Goal: Task Accomplishment & Management: Use online tool/utility

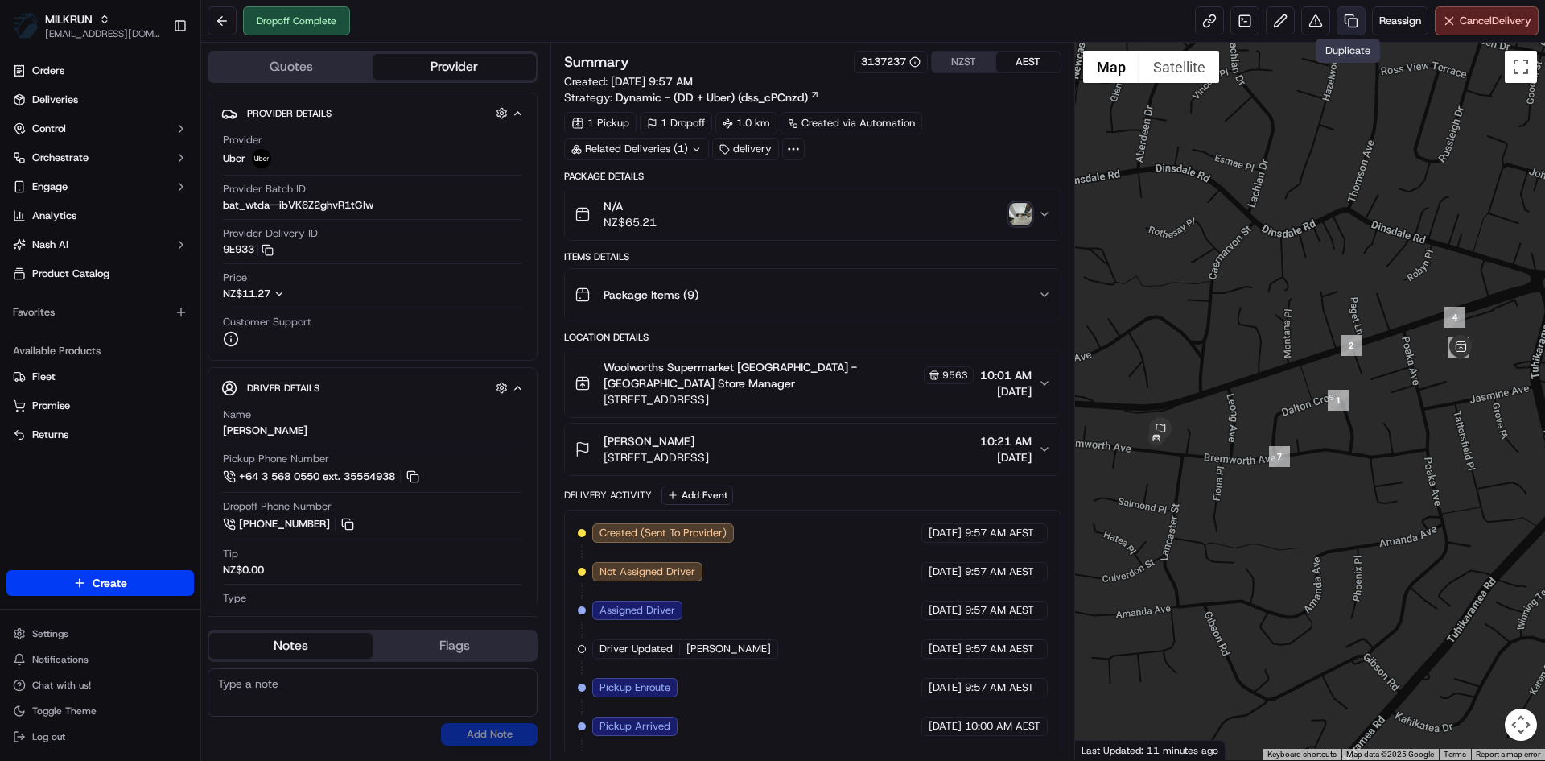
click at [1346, 19] on link at bounding box center [1351, 20] width 29 height 29
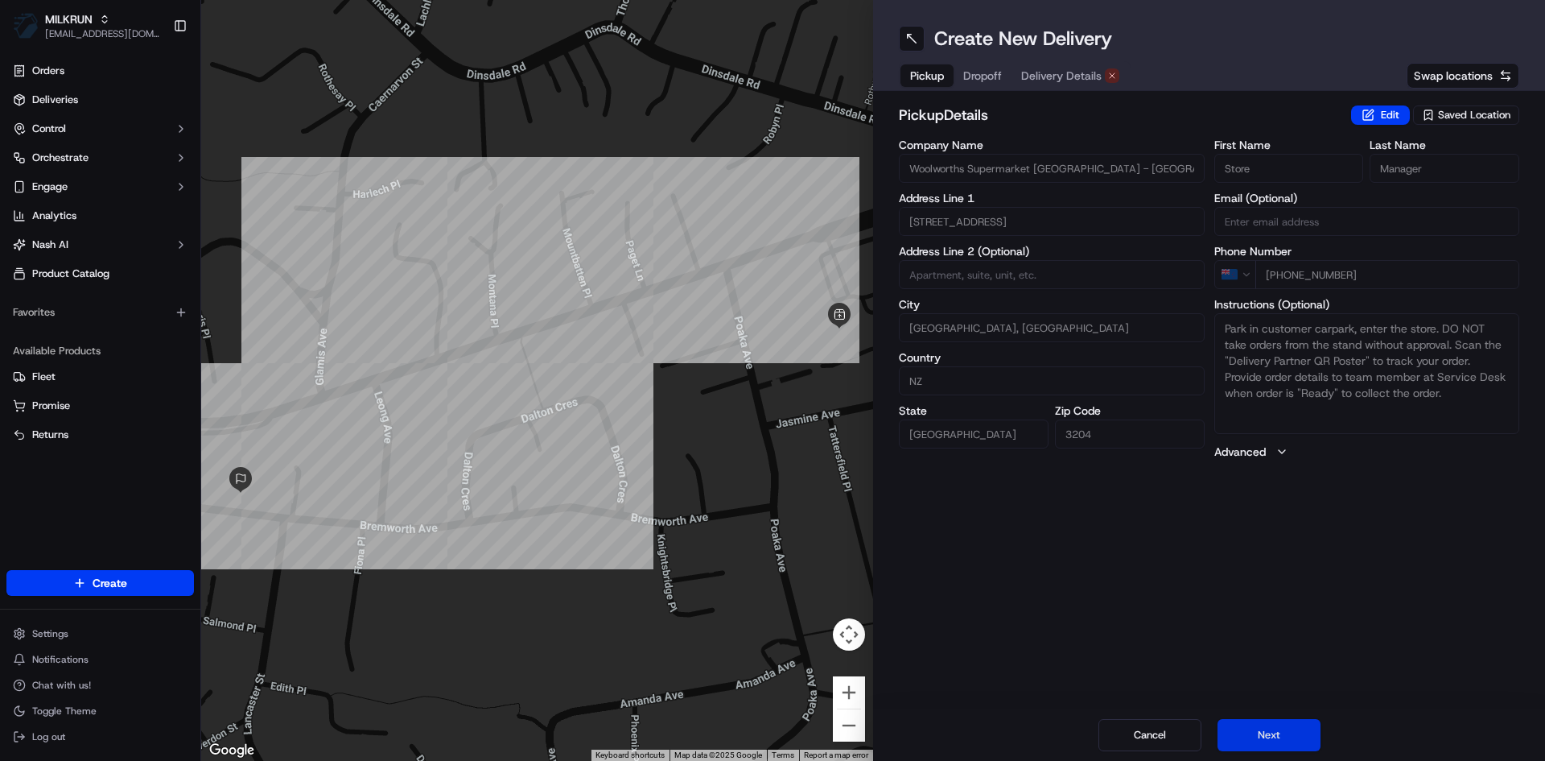
click at [1269, 748] on button "Next" at bounding box center [1269, 735] width 103 height 32
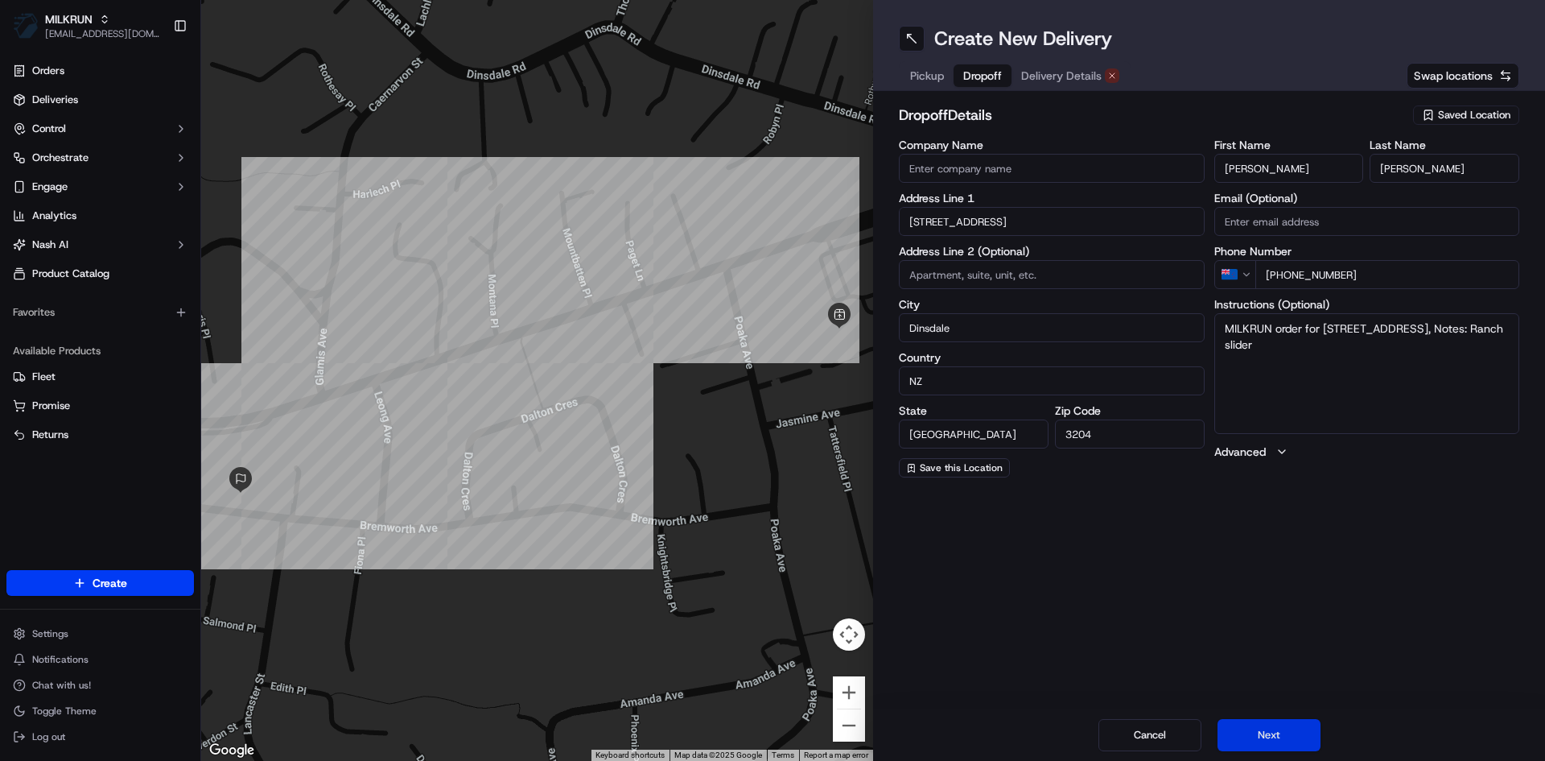
click at [1269, 748] on button "Next" at bounding box center [1269, 735] width 103 height 32
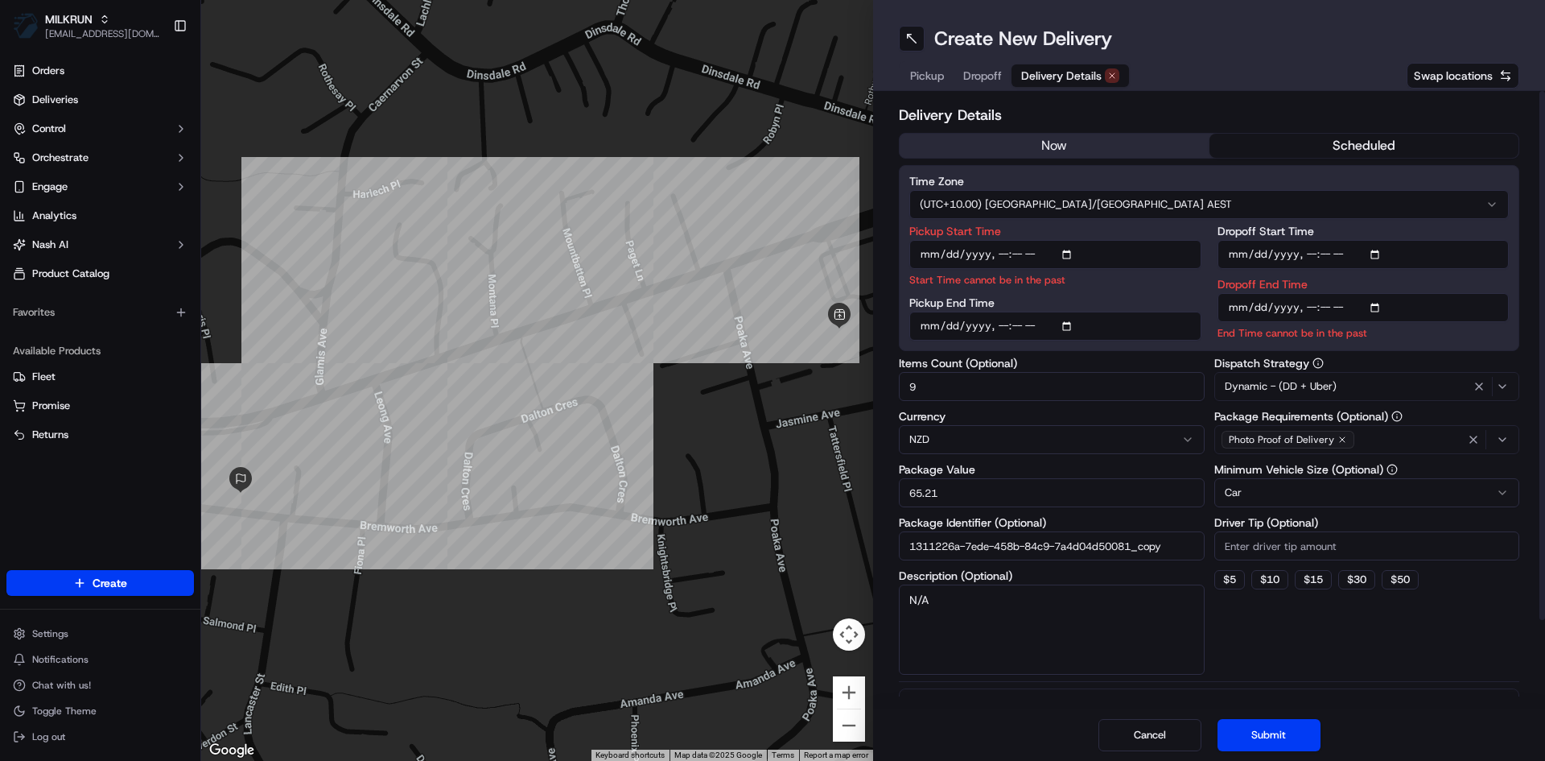
click at [1058, 127] on div "Delivery Details now scheduled Time Zone (UTC+10.00) Australia/Sydney AEST Pick…" at bounding box center [1209, 450] width 621 height 693
click at [1058, 129] on div "Delivery Details now scheduled Time Zone (UTC+10.00) Australia/Sydney AEST Pick…" at bounding box center [1209, 450] width 621 height 693
click at [1057, 150] on button "now" at bounding box center [1055, 146] width 310 height 24
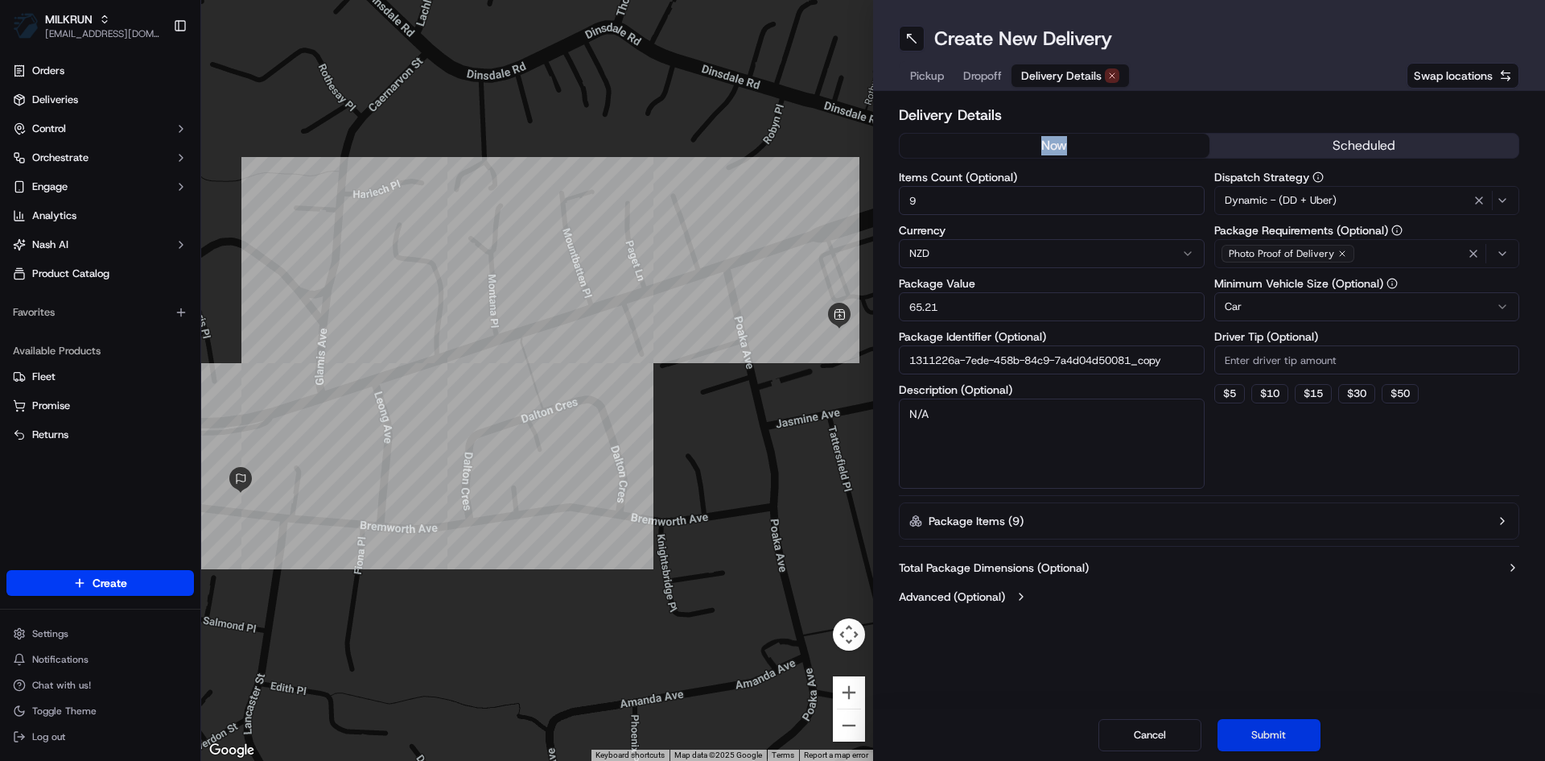
click at [1285, 750] on button "Submit" at bounding box center [1269, 735] width 103 height 32
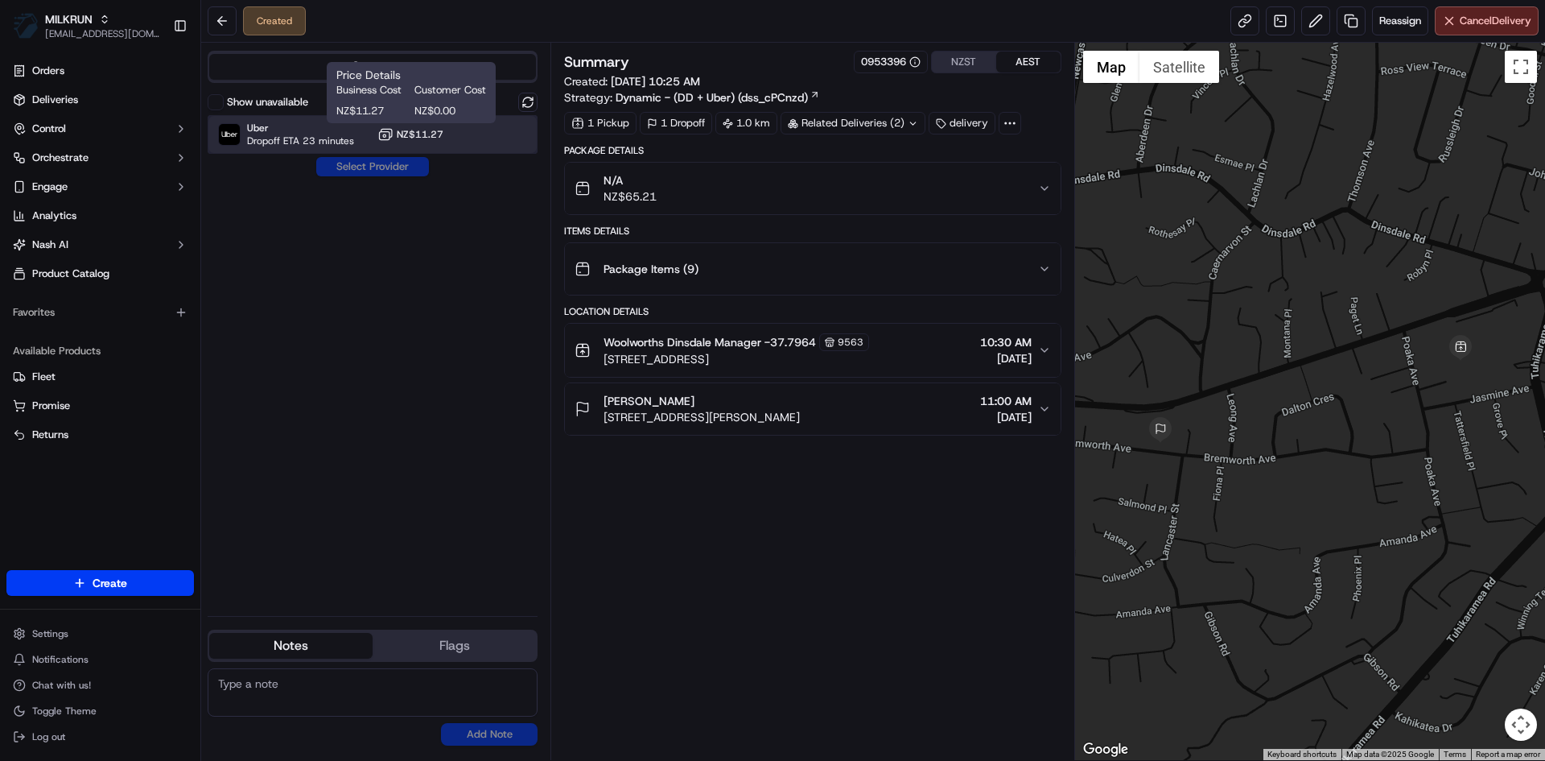
click at [464, 132] on div "Uber Dropoff ETA 23 minutes NZ$11.27" at bounding box center [373, 134] width 330 height 39
click at [394, 167] on button "Assign Provider" at bounding box center [372, 166] width 114 height 19
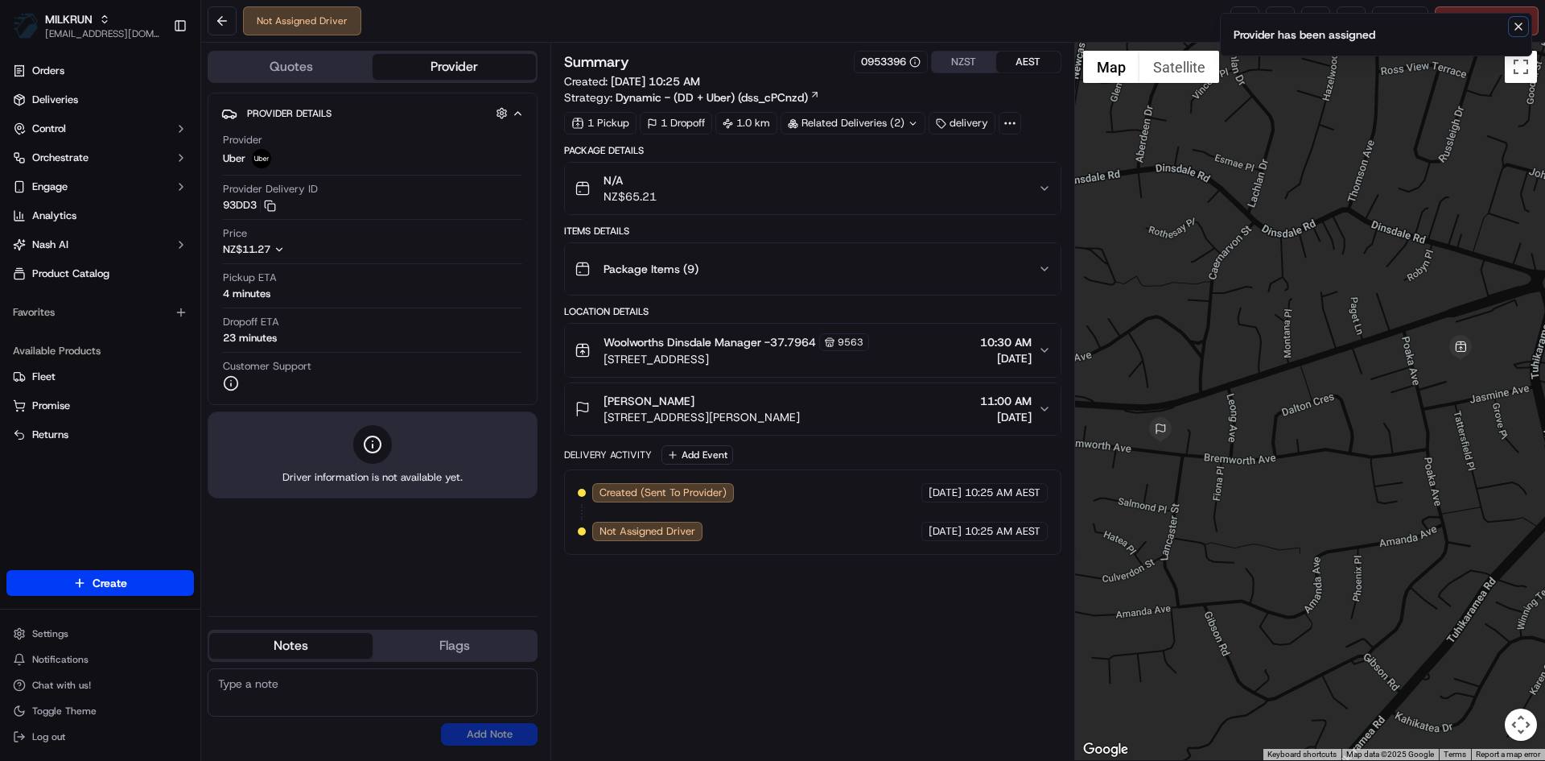
click at [1513, 25] on icon "Notifications (F8)" at bounding box center [1518, 26] width 13 height 13
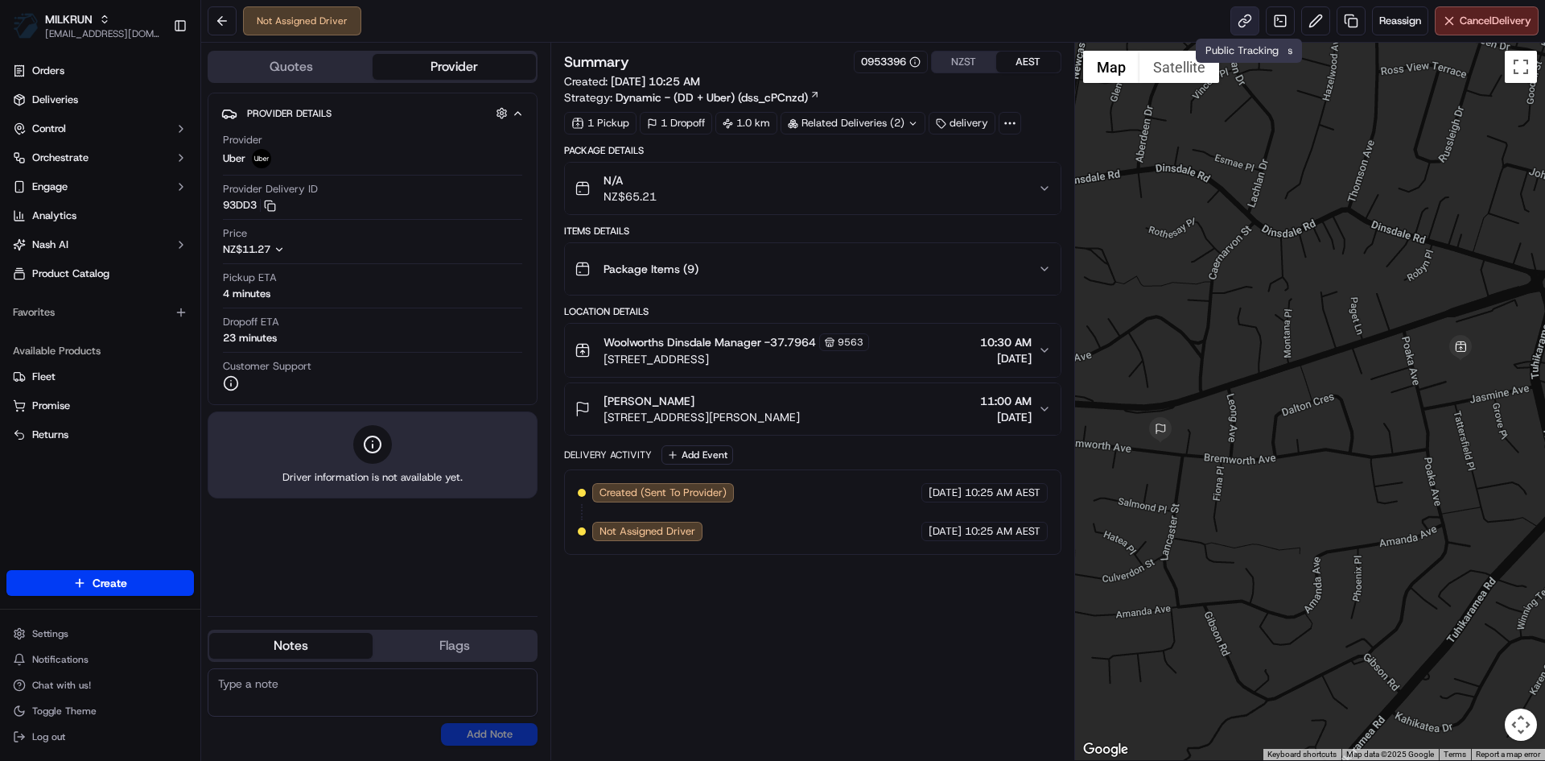
click at [1248, 20] on link at bounding box center [1245, 20] width 29 height 29
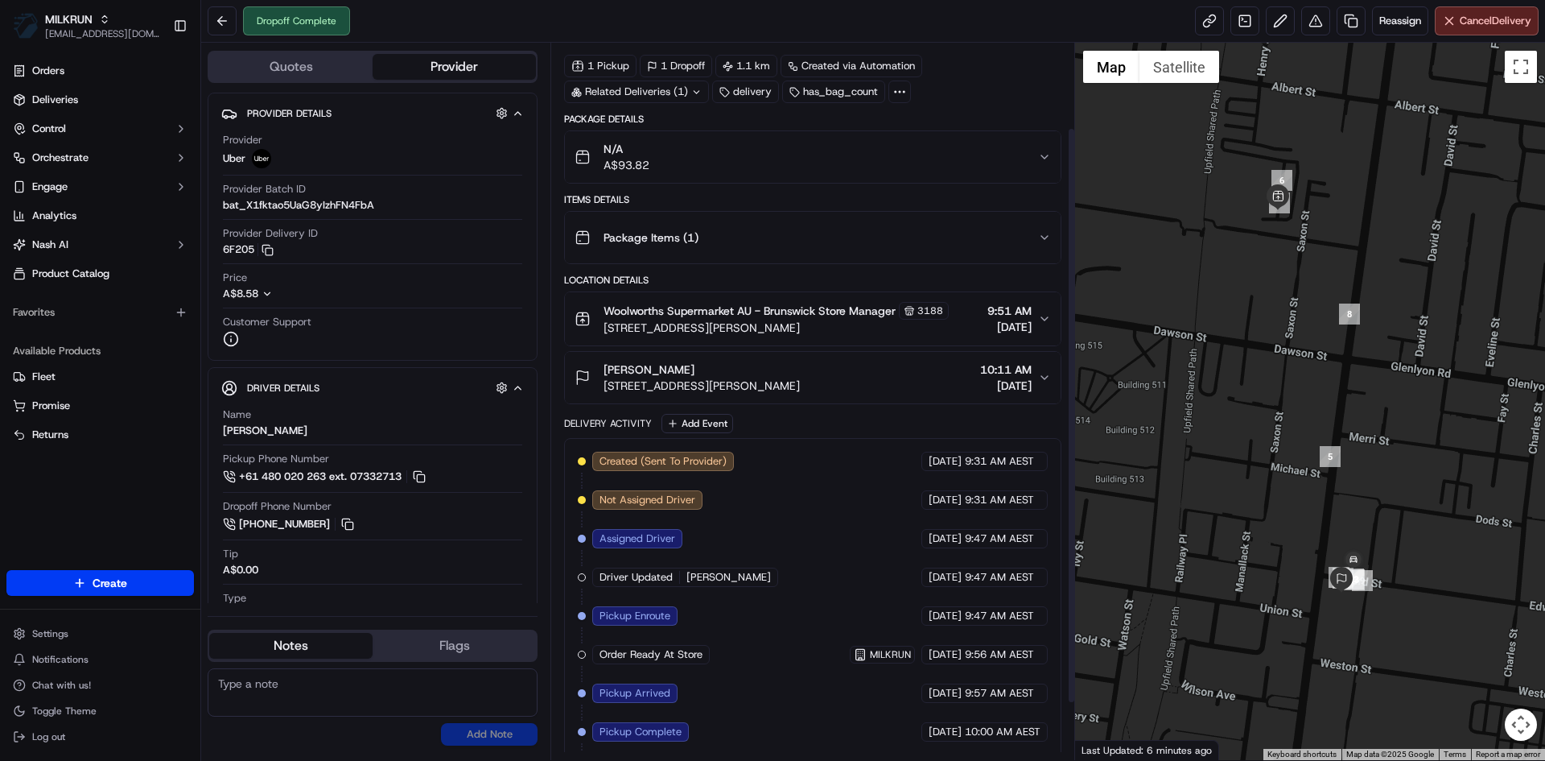
scroll to position [176, 0]
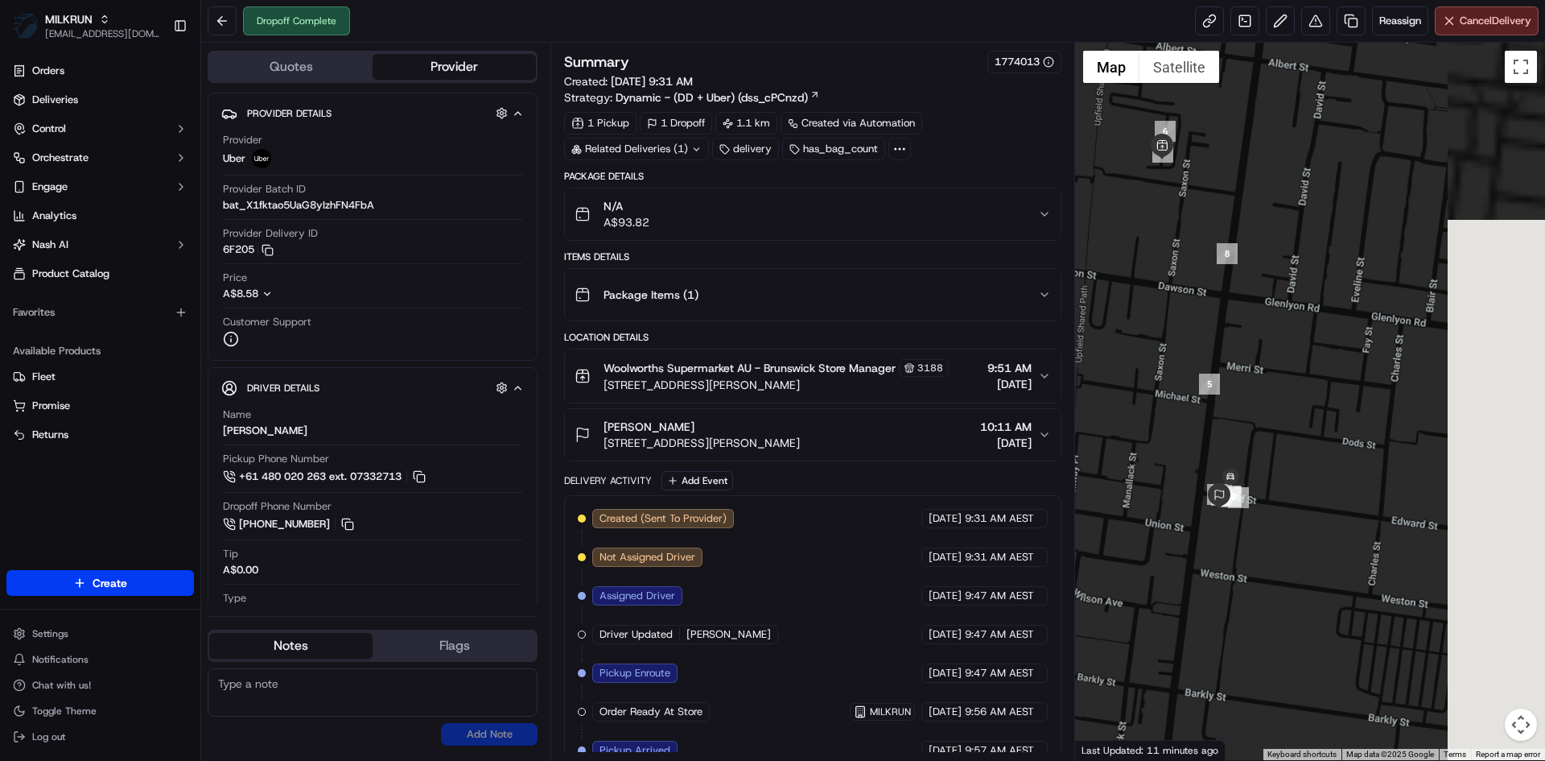
drag, startPoint x: 1470, startPoint y: 462, endPoint x: 1080, endPoint y: 421, distance: 392.5
click at [1080, 421] on div at bounding box center [1310, 401] width 471 height 717
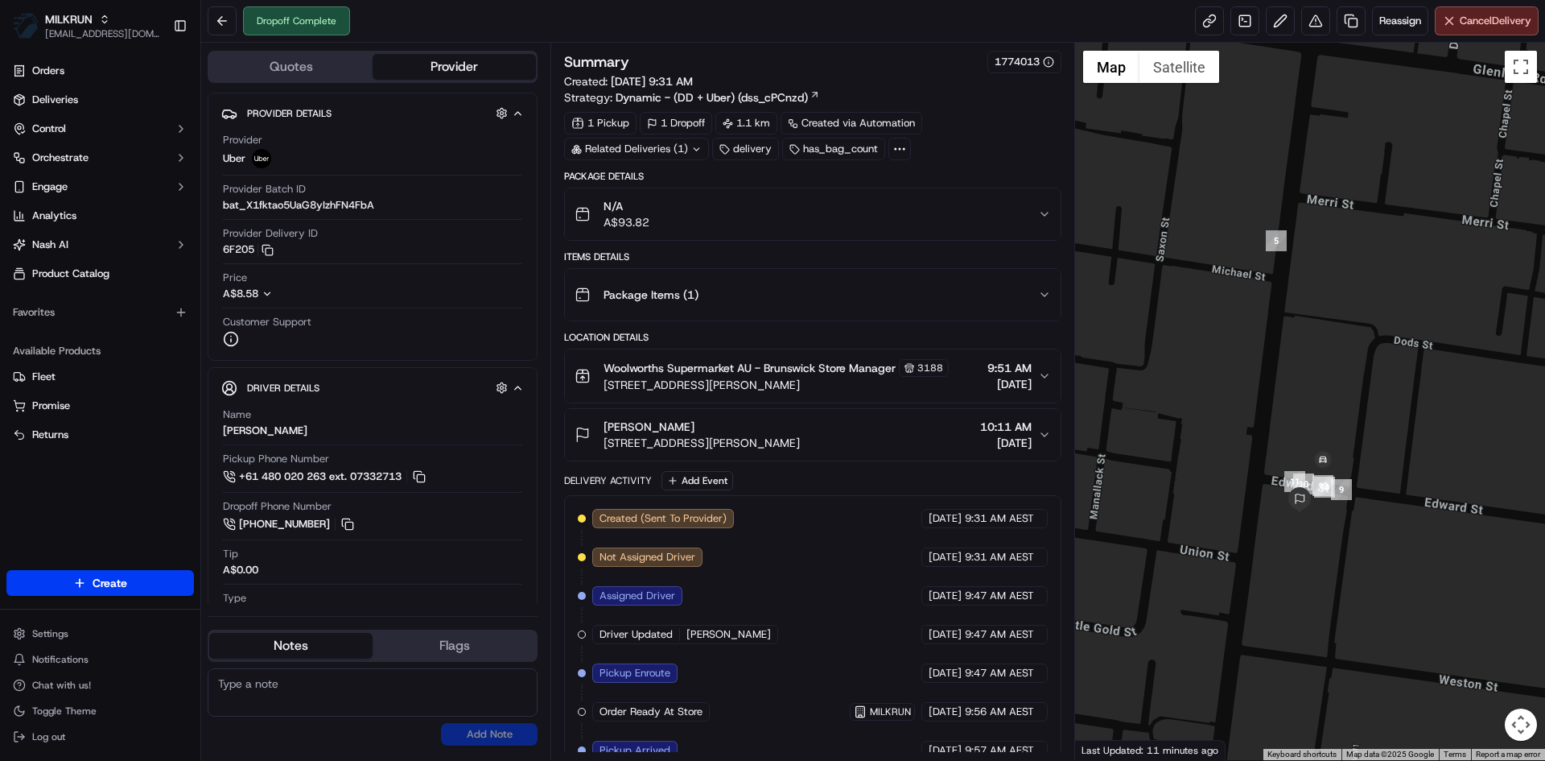
drag, startPoint x: 1197, startPoint y: 466, endPoint x: 1318, endPoint y: 398, distance: 138.8
click at [1318, 398] on div at bounding box center [1310, 401] width 471 height 717
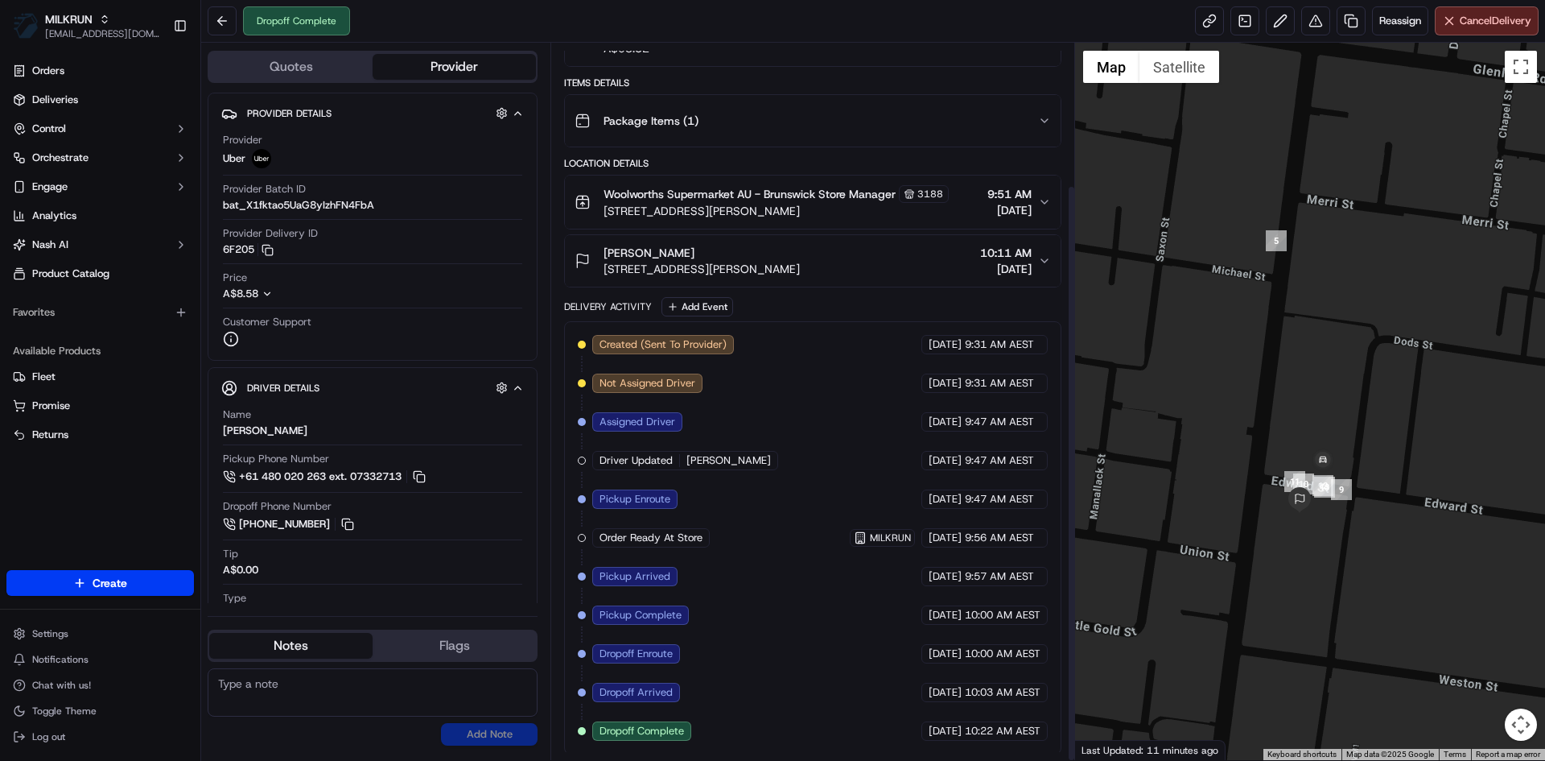
scroll to position [176, 0]
drag, startPoint x: 833, startPoint y: 265, endPoint x: 608, endPoint y: 266, distance: 224.6
click at [608, 266] on div "Jessica Lamont 1/4 Edward St, Brunswick, VIC 3056, AU 10:11 AM 19/09/2025" at bounding box center [806, 258] width 463 height 32
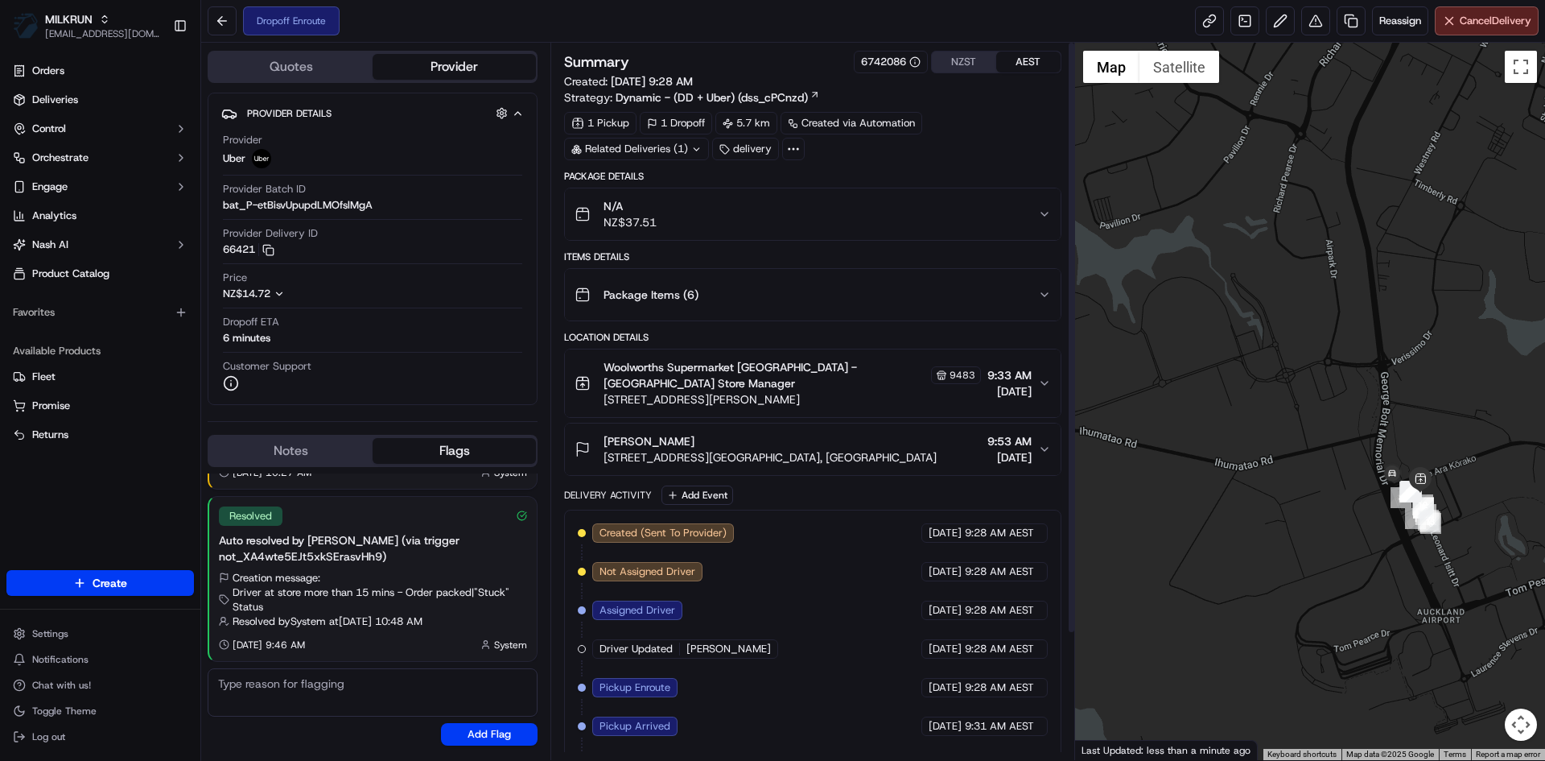
click at [978, 62] on button "NZST" at bounding box center [964, 62] width 64 height 21
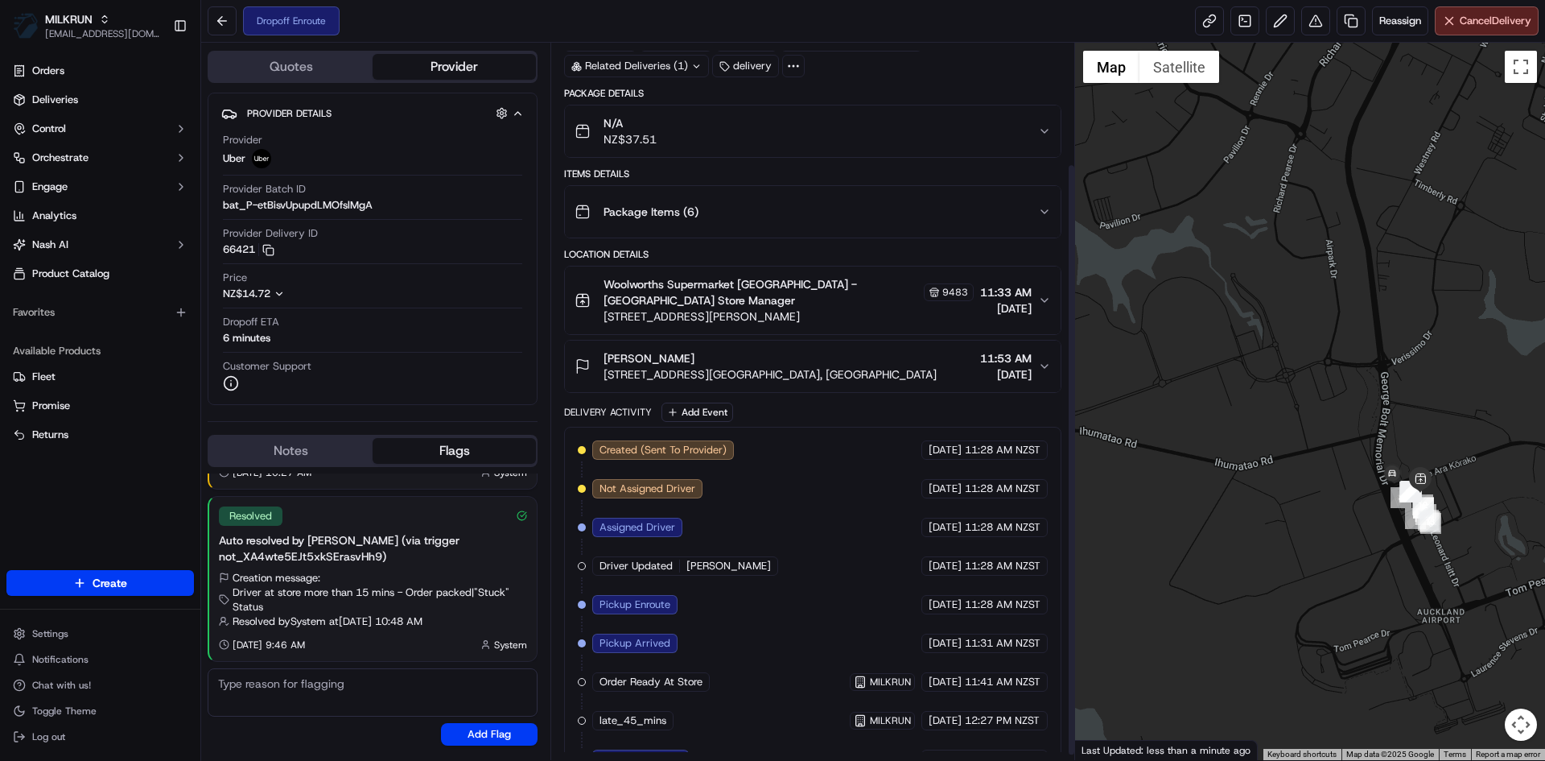
scroll to position [152, 0]
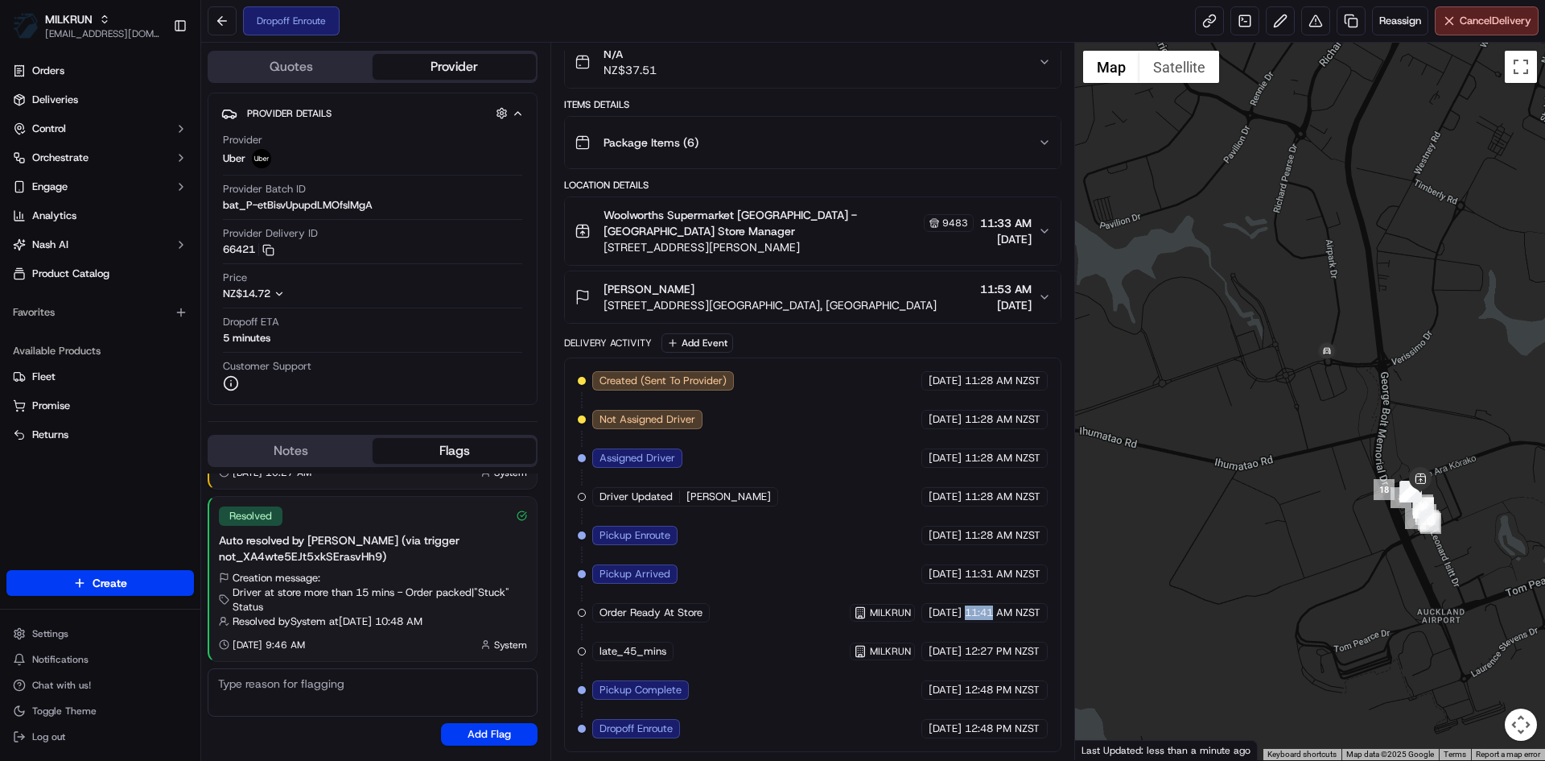
drag, startPoint x: 963, startPoint y: 611, endPoint x: 992, endPoint y: 615, distance: 29.3
click at [992, 615] on span "11:41 AM NZST" at bounding box center [1003, 612] width 76 height 14
copy span "11:41"
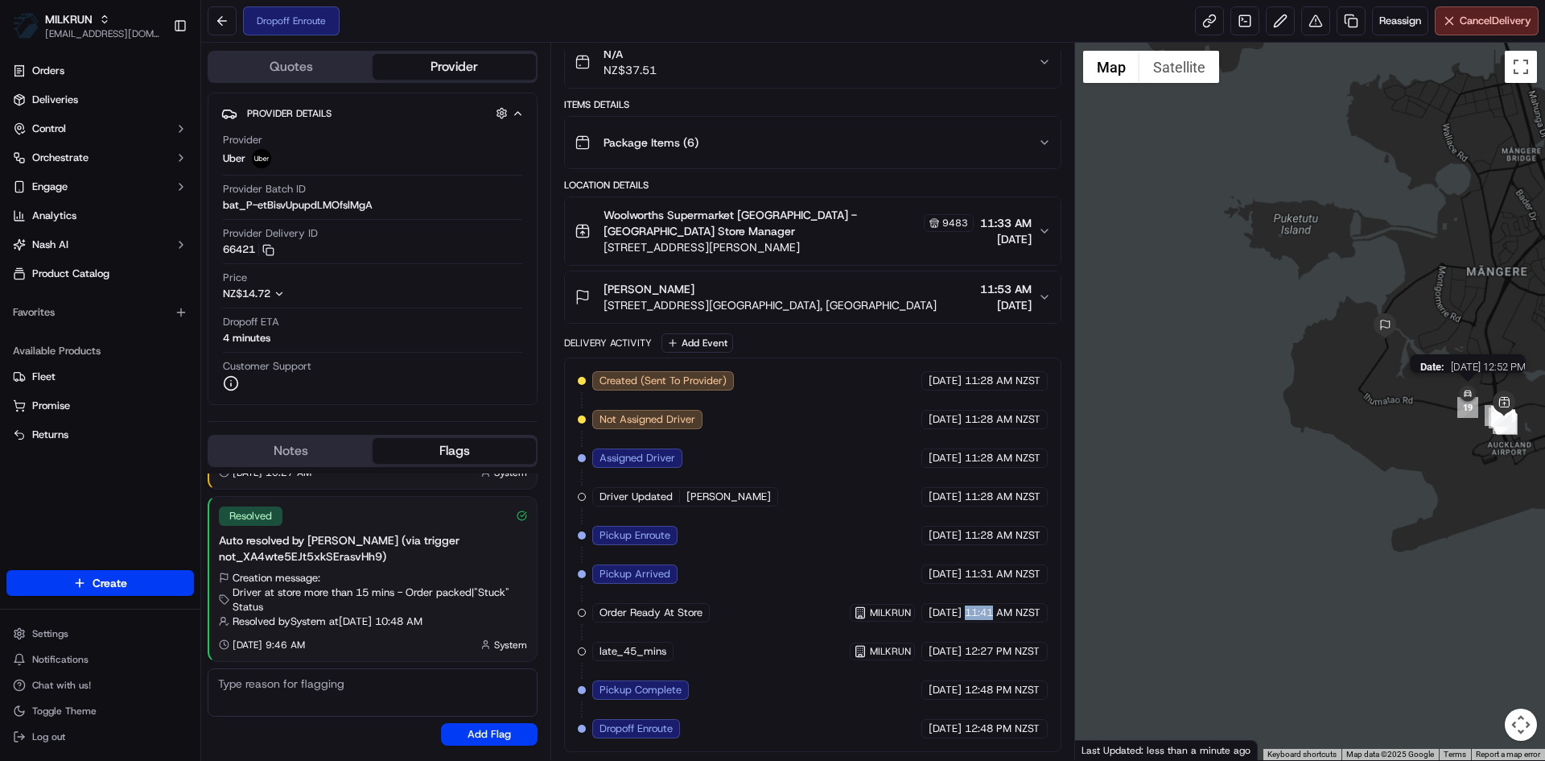
drag, startPoint x: 1203, startPoint y: 346, endPoint x: 1455, endPoint y: 396, distance: 256.8
click at [1455, 396] on div "Date : [DATE] 12:52 PM" at bounding box center [1310, 401] width 471 height 717
